Goal: Task Accomplishment & Management: Use online tool/utility

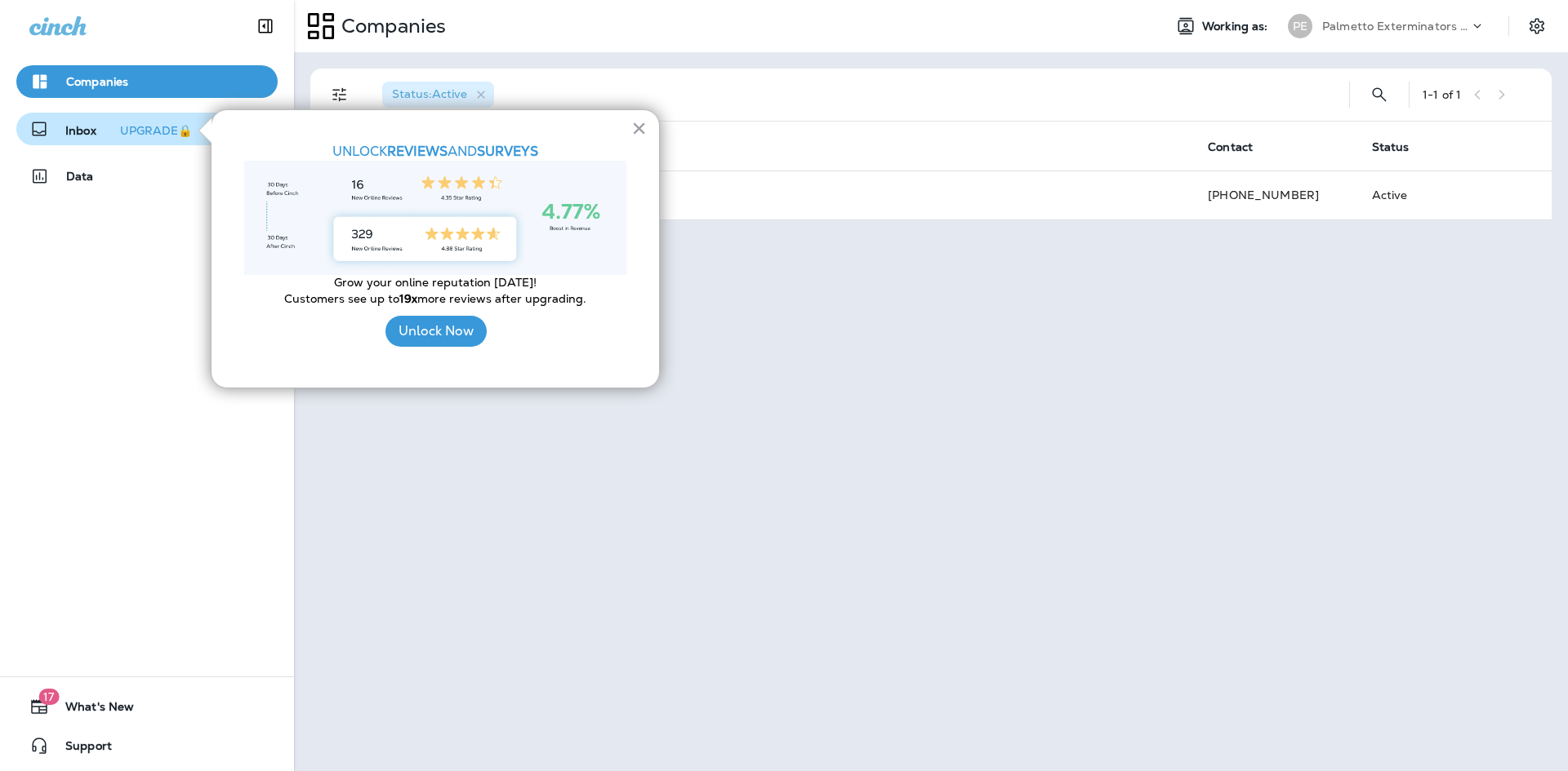
click at [134, 139] on button "UPGRADE🔒" at bounding box center [156, 130] width 85 height 19
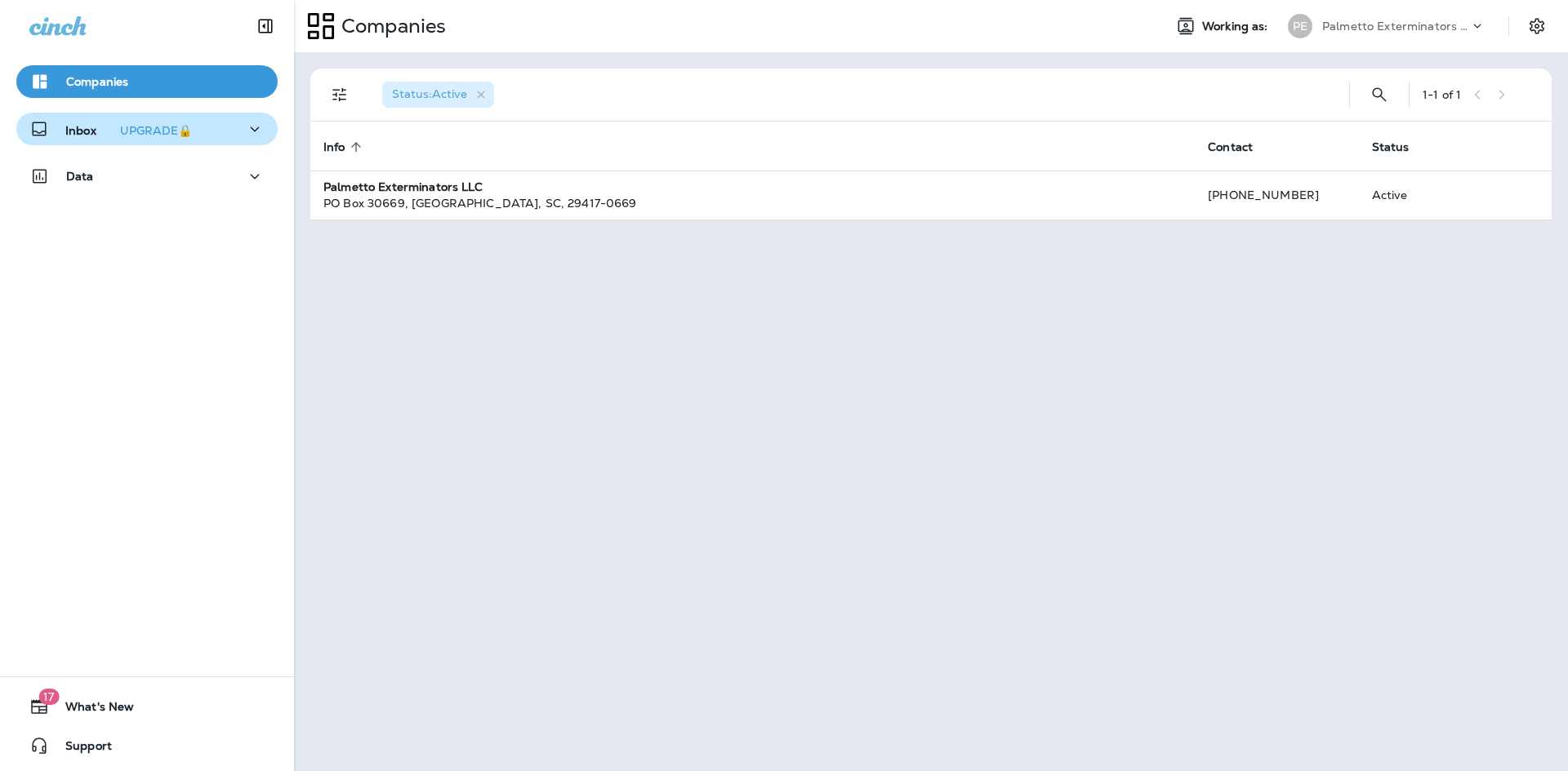
click at [256, 130] on icon "button" at bounding box center [254, 130] width 19 height 20
click at [203, 177] on div "Text Messages" at bounding box center [147, 170] width 248 height 25
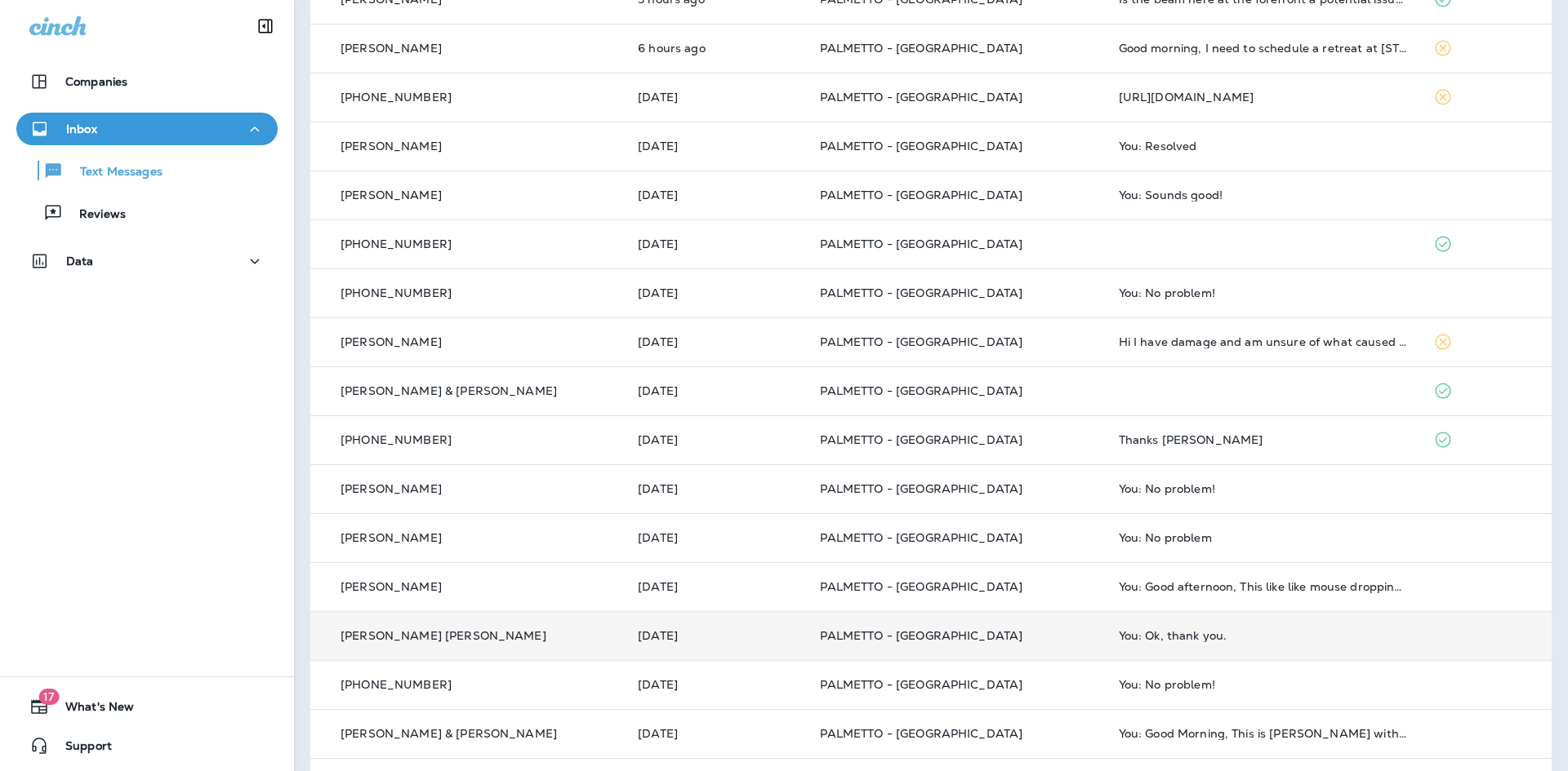
scroll to position [314, 0]
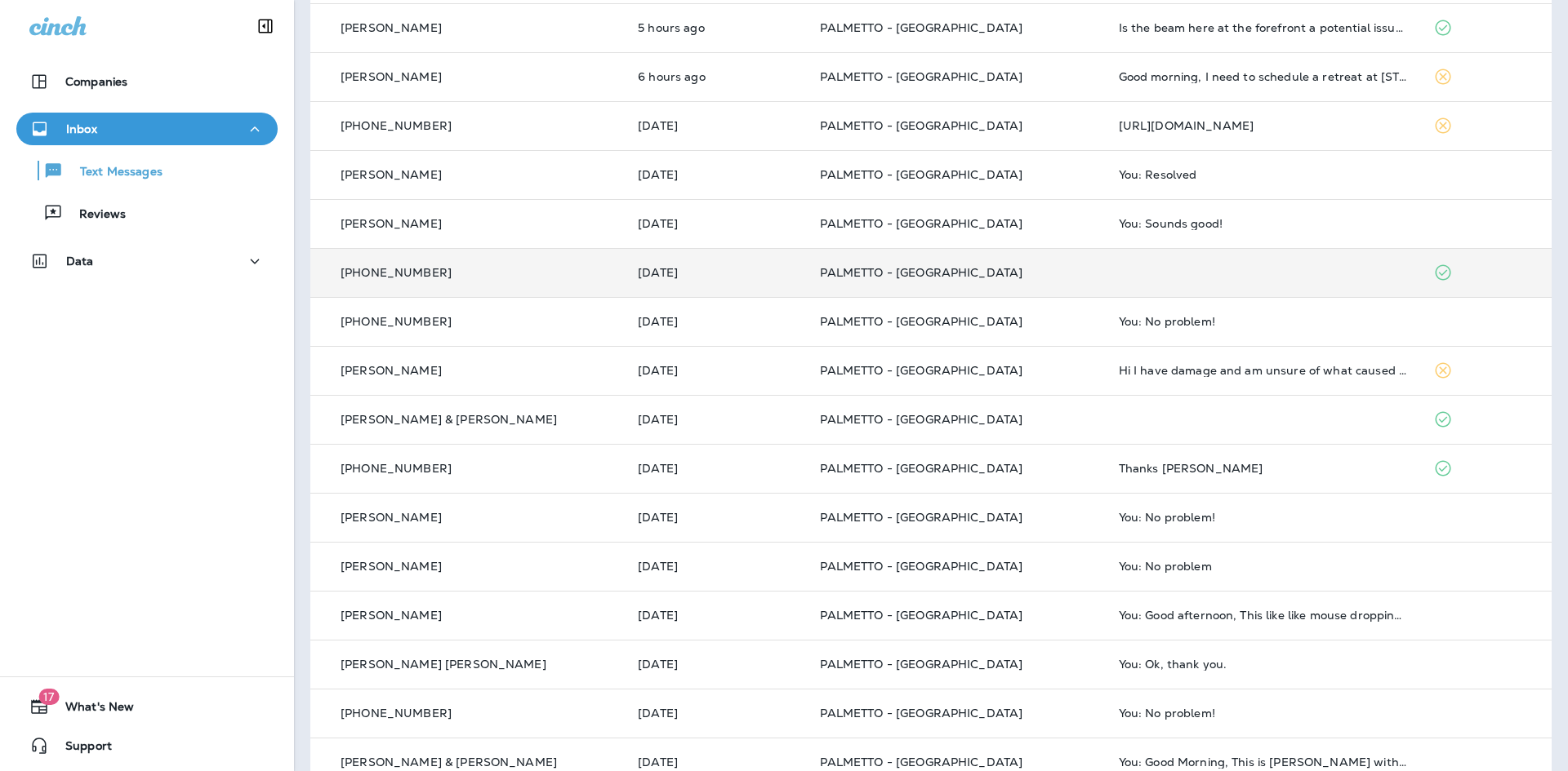
click at [1105, 264] on td at bounding box center [1262, 273] width 314 height 49
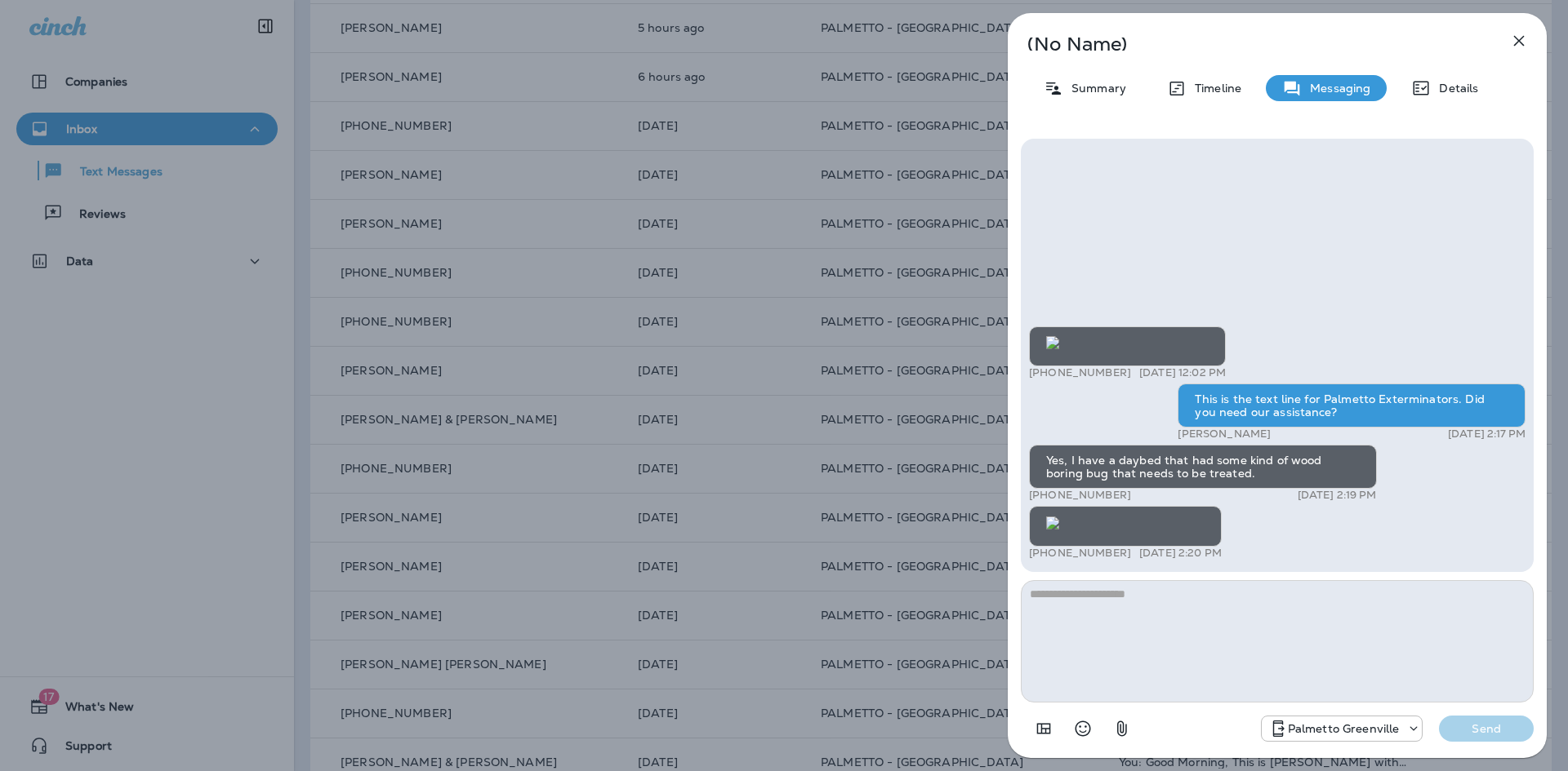
scroll to position [1, 0]
click at [1526, 35] on icon "button" at bounding box center [1518, 41] width 19 height 19
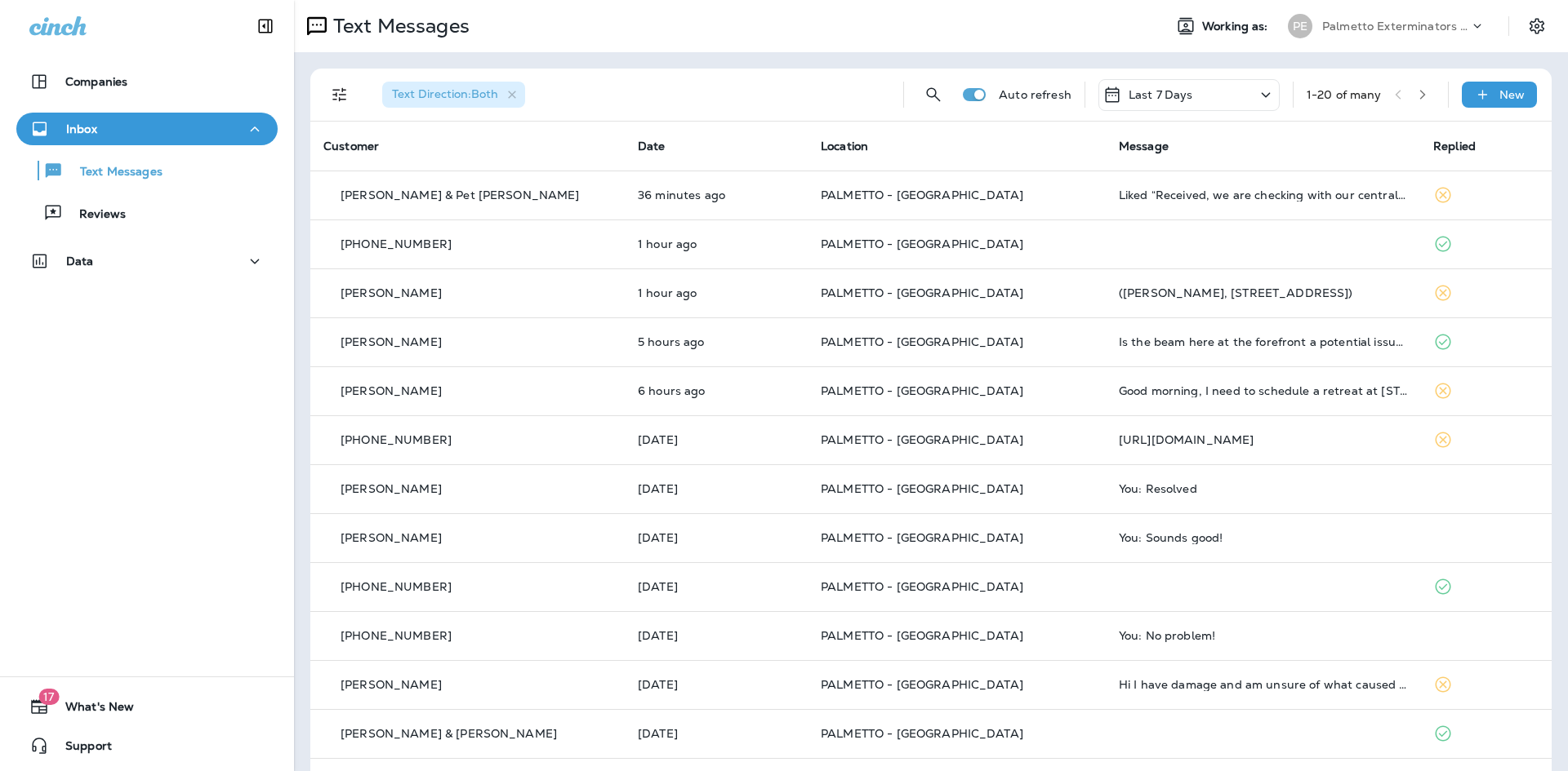
click at [1417, 94] on icon "button" at bounding box center [1422, 94] width 11 height 11
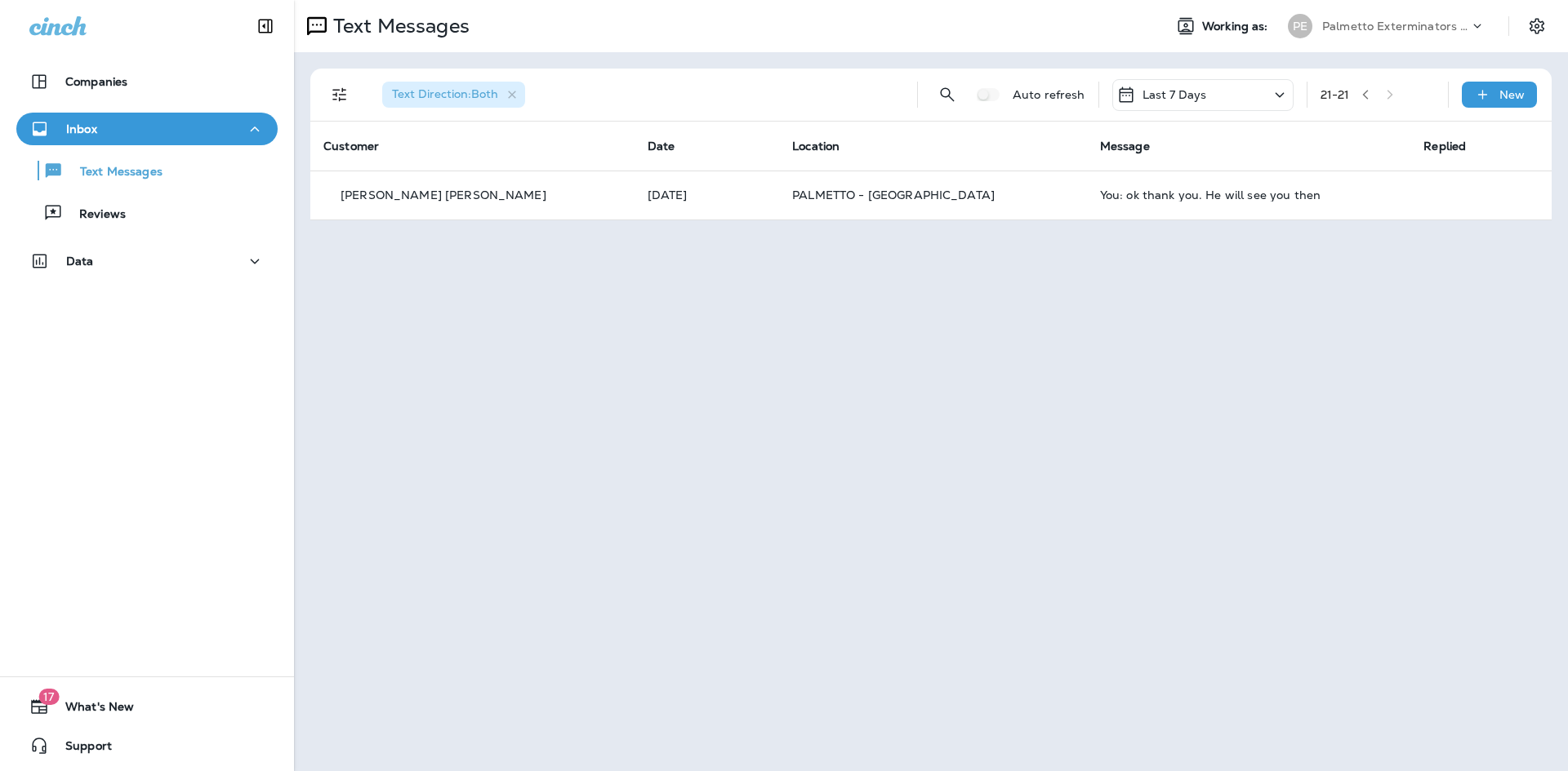
click at [1370, 87] on button "button" at bounding box center [1365, 94] width 25 height 25
